Goal: Task Accomplishment & Management: Complete application form

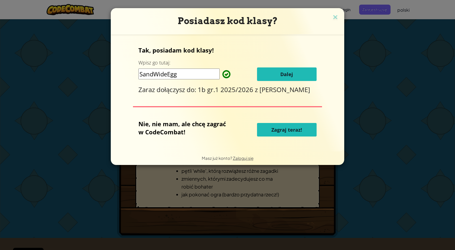
click at [285, 71] on span "Dalej" at bounding box center [286, 74] width 13 height 6
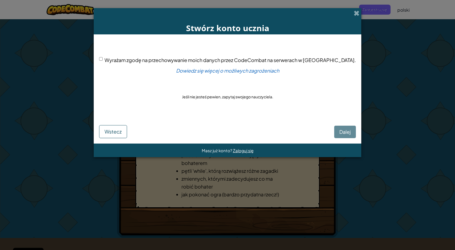
click at [323, 133] on div "[PERSON_NAME]" at bounding box center [227, 127] width 257 height 21
click at [103, 59] on input "Wyrażam zgodę na przechowywanie moich danych przez CodeCombat na serwerach w [G…" at bounding box center [101, 59] width 4 height 4
checkbox input "true"
click at [339, 132] on span "Dalej" at bounding box center [344, 132] width 11 height 6
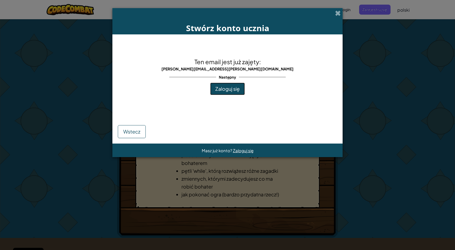
click at [231, 88] on span "Zaloguj się" at bounding box center [227, 89] width 24 height 6
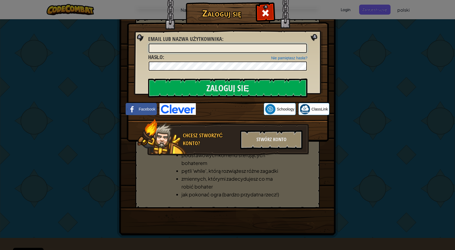
click at [183, 48] on input "Email lub nazwa użytkownika :" at bounding box center [228, 48] width 158 height 9
type input "[PERSON_NAME][EMAIL_ADDRESS][PERSON_NAME][DOMAIN_NAME]"
click at [148, 79] on input "Zaloguj się" at bounding box center [227, 88] width 159 height 19
